Goal: Communication & Community: Answer question/provide support

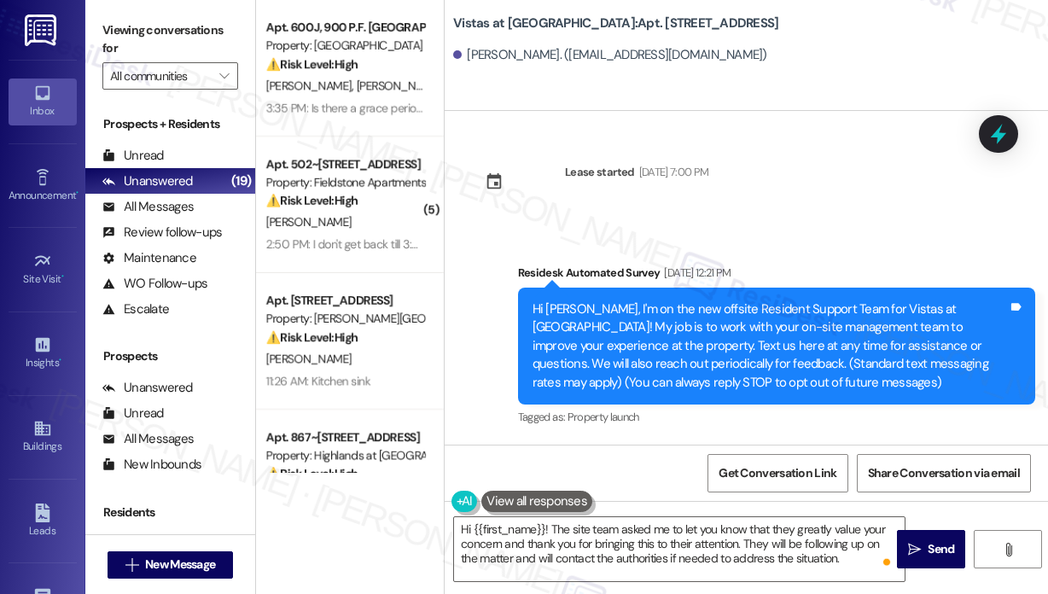
click at [306, 157] on div "Apt. 502~[STREET_ADDRESS]" at bounding box center [345, 164] width 158 height 18
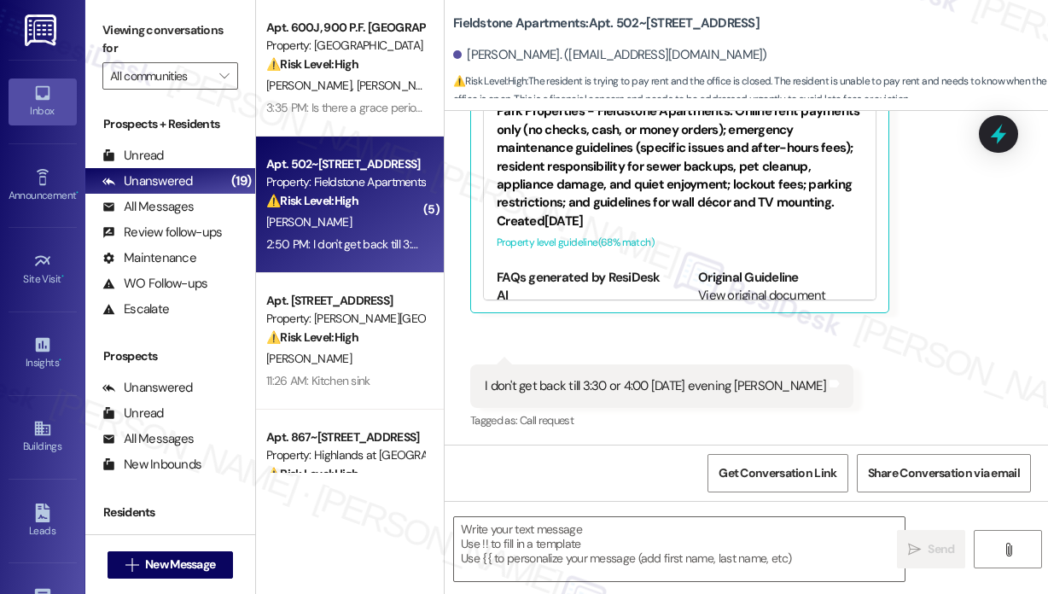
type textarea "Fetching suggested responses. Please feel free to read through the conversation…"
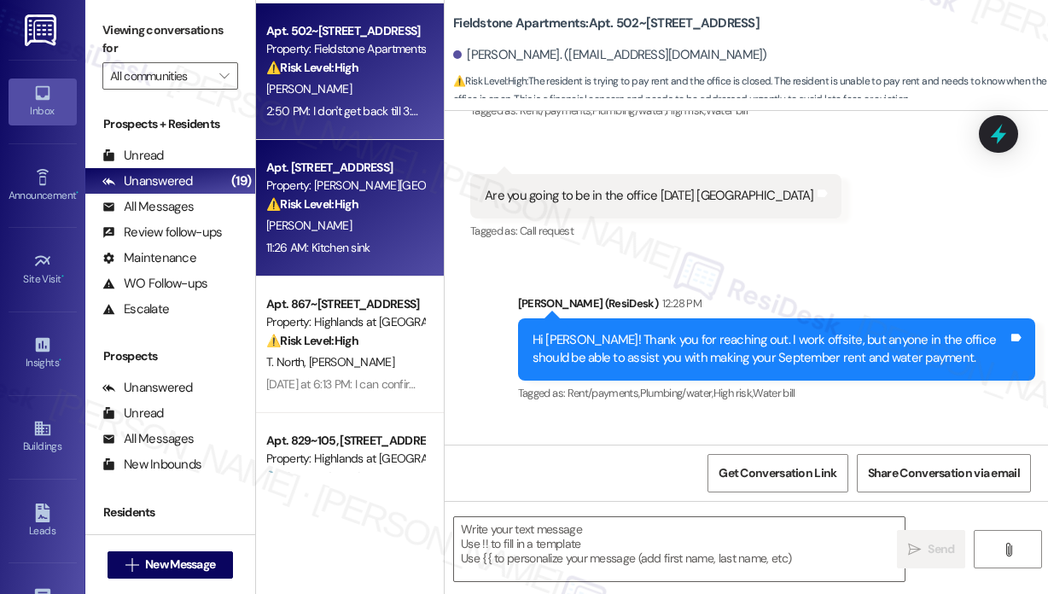
scroll to position [341, 0]
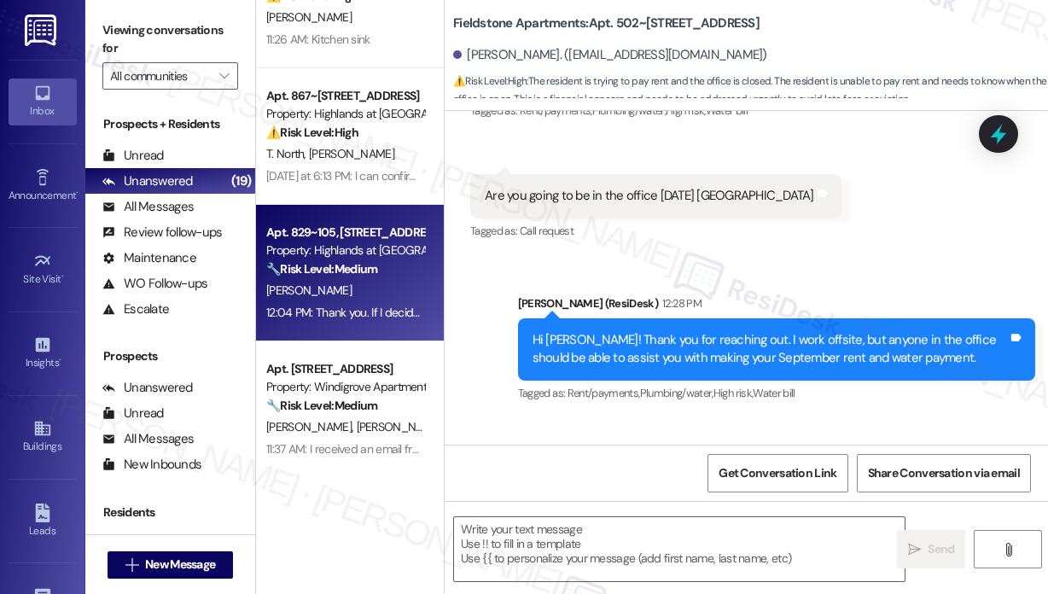
click at [356, 305] on div "12:04 PM: Thank you. If I decide to renew is there an additional step for me to…" at bounding box center [791, 312] width 1051 height 15
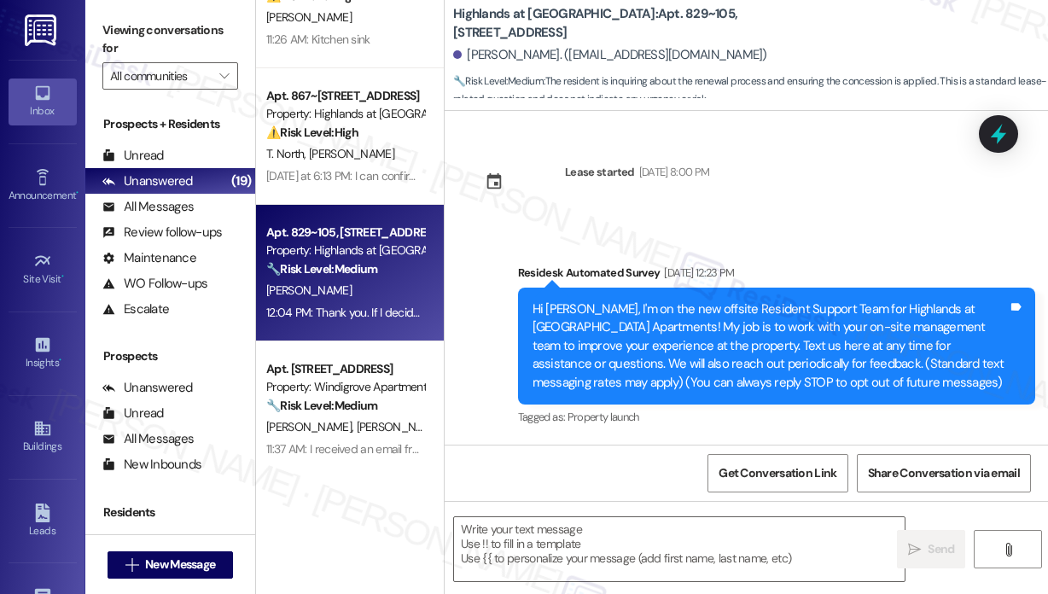
scroll to position [27250, 0]
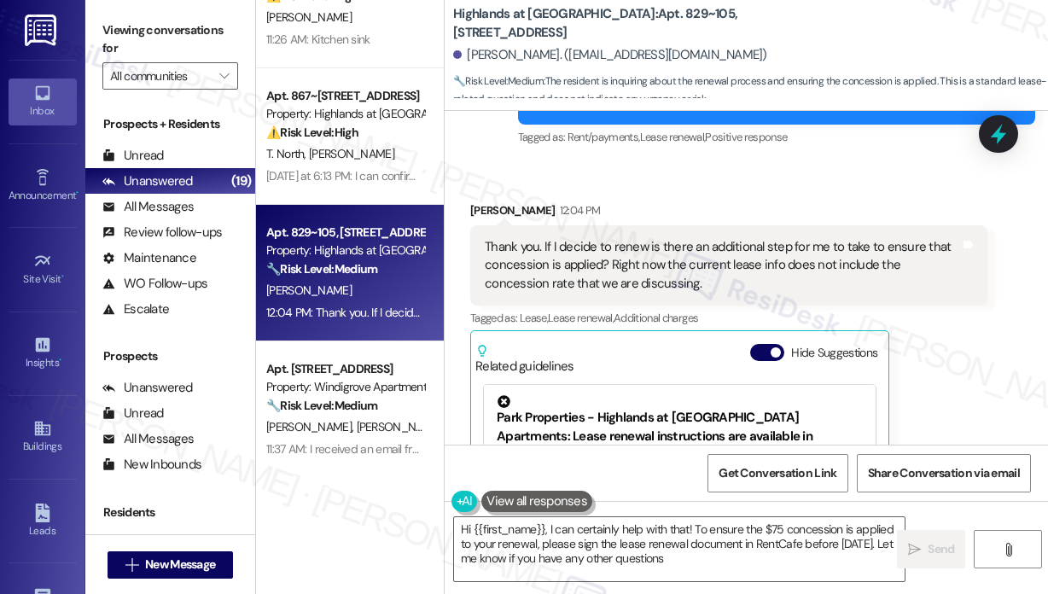
type textarea "Hi {{first_name}}, I can certainly help with that! To ensure the $75 concession…"
click at [981, 341] on div "[PERSON_NAME] 12:04 PM Thank you. If I decide to renew is there an additional s…" at bounding box center [728, 409] width 517 height 417
click at [959, 336] on div "[PERSON_NAME] 12:04 PM Thank you. If I decide to renew is there an additional s…" at bounding box center [728, 409] width 517 height 417
click at [936, 323] on div "[PERSON_NAME] 12:04 PM Thank you. If I decide to renew is there an additional s…" at bounding box center [728, 409] width 517 height 417
click at [972, 321] on div "[PERSON_NAME] 12:04 PM Thank you. If I decide to renew is there an additional s…" at bounding box center [728, 409] width 517 height 417
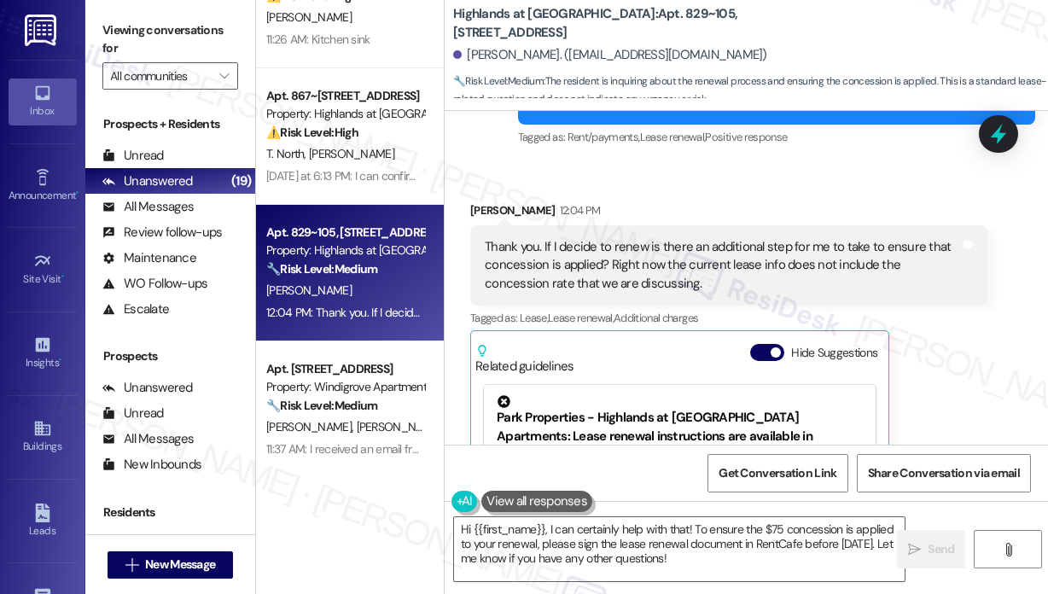
click at [911, 201] on div "[PERSON_NAME] 12:04 PM Thank you. If I decide to renew is there an additional s…" at bounding box center [728, 409] width 517 height 417
